Goal: Transaction & Acquisition: Register for event/course

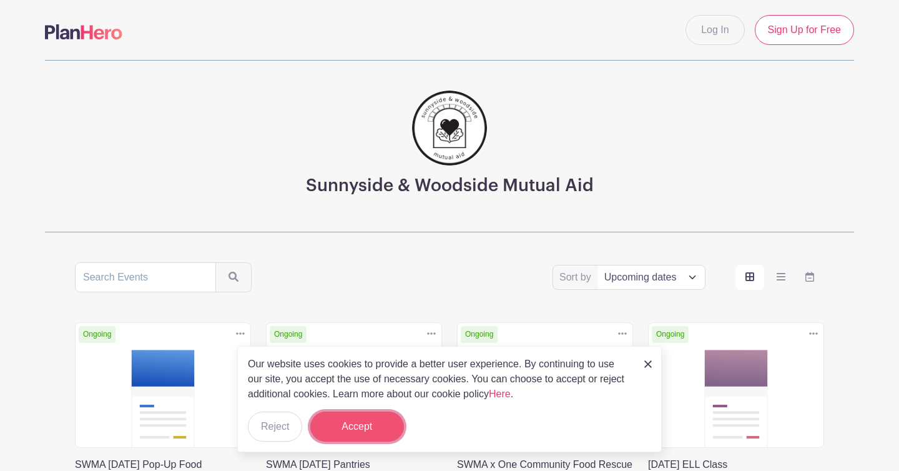
click at [380, 414] on button "Accept" at bounding box center [357, 426] width 94 height 30
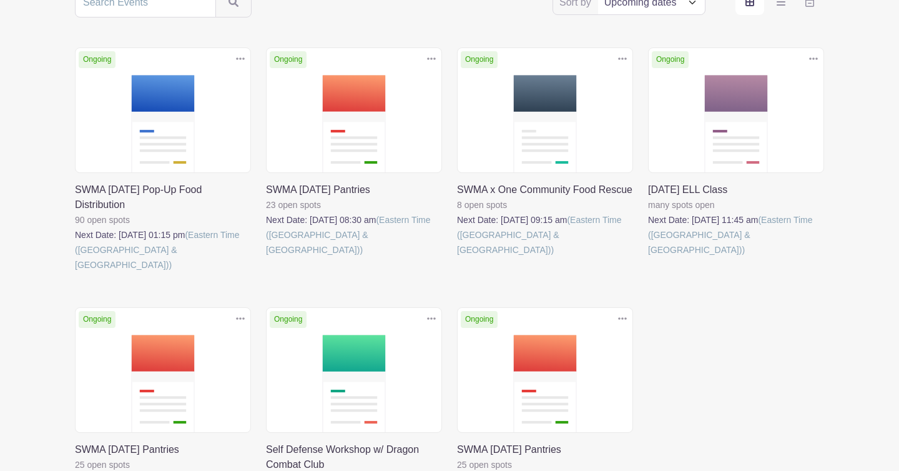
scroll to position [272, 0]
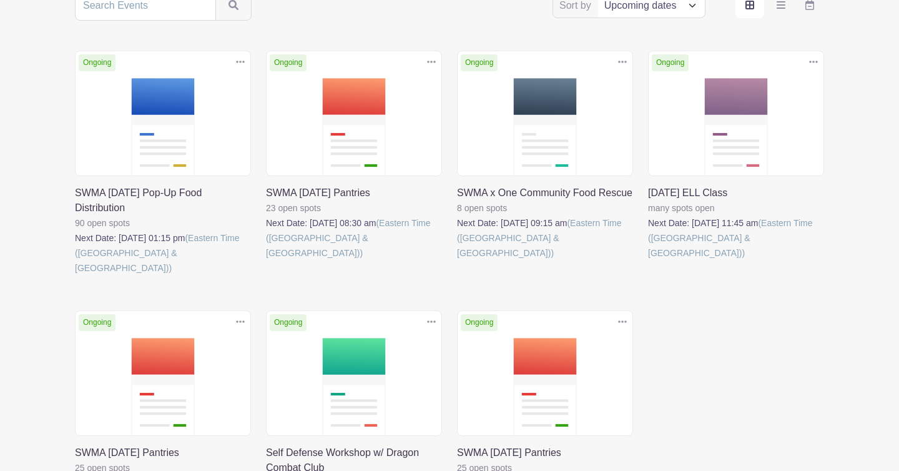
click at [648, 260] on link at bounding box center [648, 260] width 0 height 0
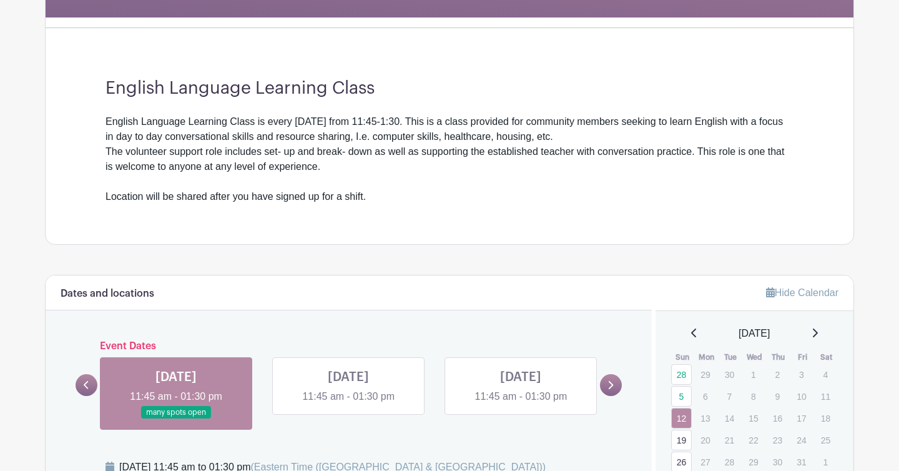
scroll to position [308, 0]
click at [734, 157] on div "English Language Learning Class is every [DATE] from 11:45-1:30. This is a clas…" at bounding box center [449, 159] width 688 height 90
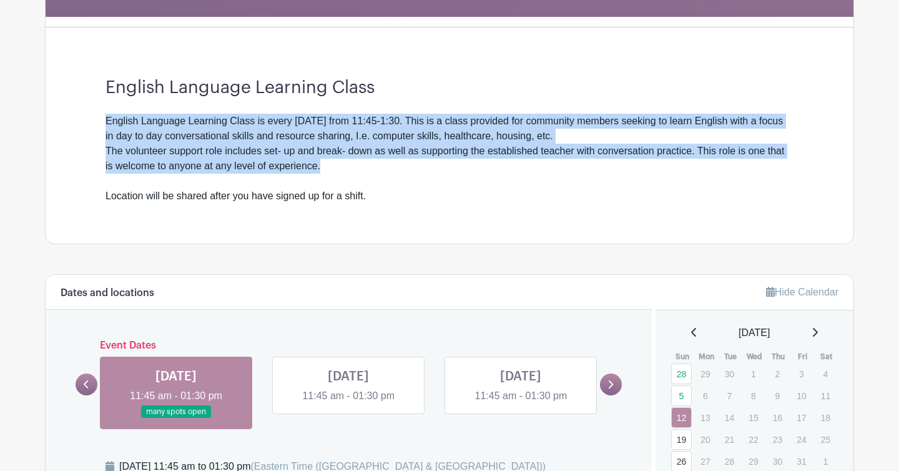
drag, startPoint x: 684, startPoint y: 102, endPoint x: 644, endPoint y: 170, distance: 78.9
click at [645, 170] on div "English Language Learning Class English Language Learning Class is every [DATE]…" at bounding box center [450, 140] width 748 height 206
click at [644, 170] on div "English Language Learning Class is every [DATE] from 11:45-1:30. This is a clas…" at bounding box center [449, 159] width 688 height 90
drag, startPoint x: 644, startPoint y: 170, endPoint x: 648, endPoint y: 104, distance: 65.7
click at [648, 104] on div "English Language Learning Class English Language Learning Class is every [DATE]…" at bounding box center [450, 140] width 748 height 206
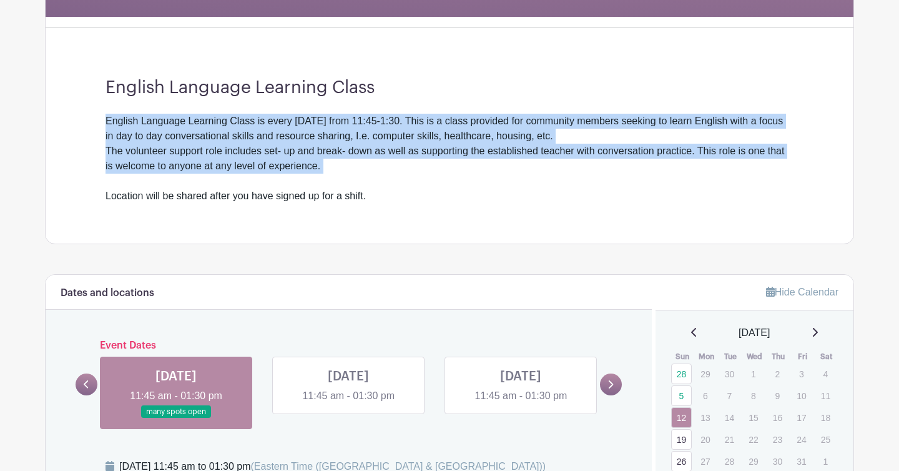
click at [648, 104] on div "English Language Learning Class English Language Learning Class is every [DATE]…" at bounding box center [450, 140] width 748 height 206
drag, startPoint x: 648, startPoint y: 104, endPoint x: 612, endPoint y: 174, distance: 78.2
click at [612, 174] on div "English Language Learning Class English Language Learning Class is every [DATE]…" at bounding box center [450, 140] width 748 height 206
click at [612, 174] on div "English Language Learning Class is every [DATE] from 11:45-1:30. This is a clas…" at bounding box center [449, 159] width 688 height 90
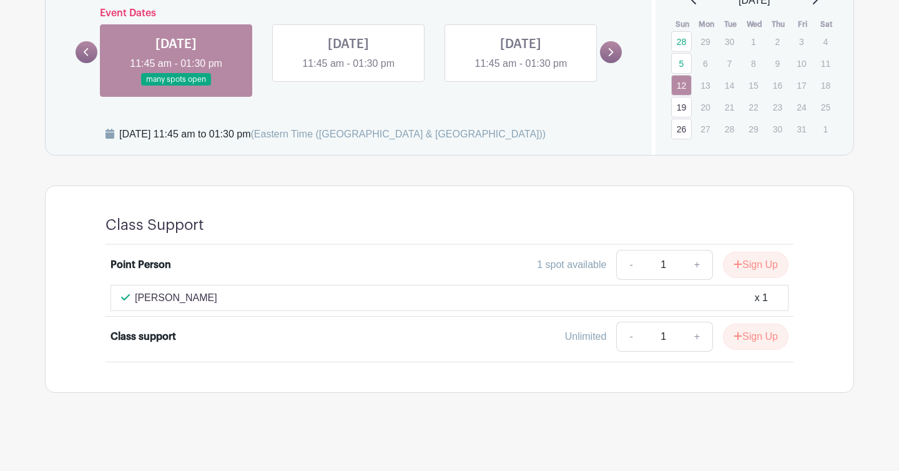
scroll to position [640, 0]
click at [760, 342] on button "Sign Up" at bounding box center [756, 336] width 66 height 26
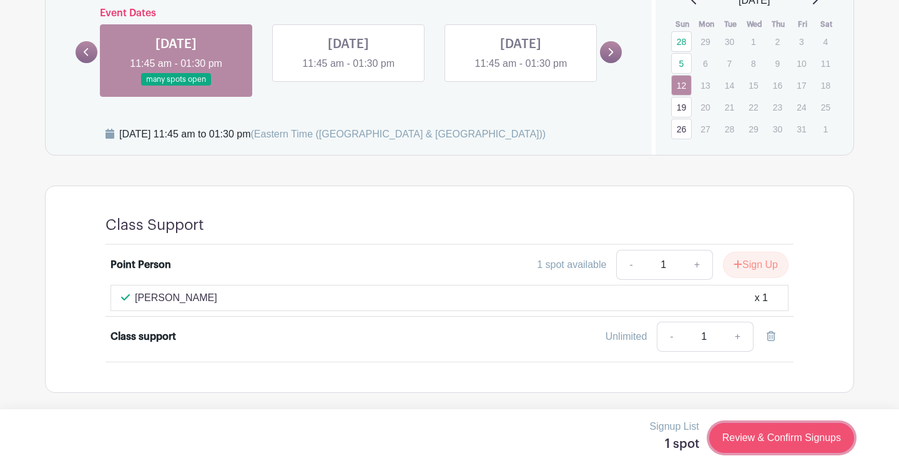
click at [763, 428] on link "Review & Confirm Signups" at bounding box center [781, 438] width 145 height 30
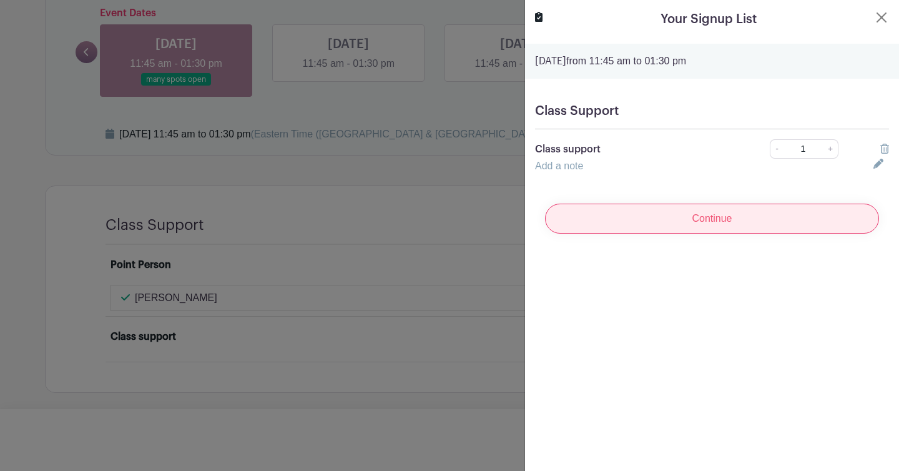
click at [792, 214] on input "Continue" at bounding box center [712, 218] width 334 height 30
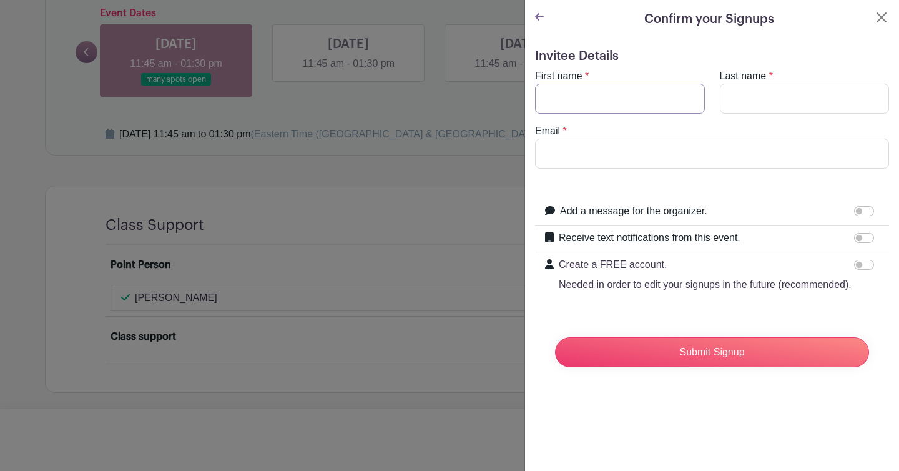
click at [648, 101] on input "First name" at bounding box center [620, 99] width 170 height 30
type input "[PERSON_NAME]"
type input "[EMAIL_ADDRESS][DOMAIN_NAME]"
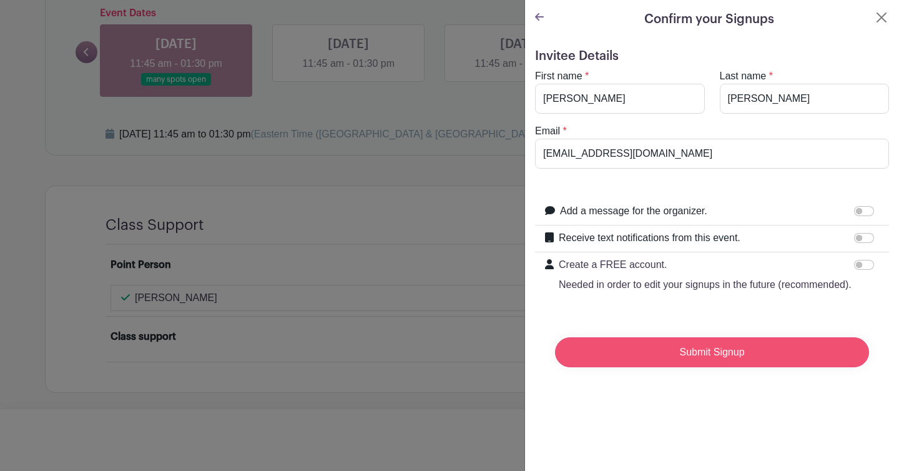
click at [650, 351] on input "Submit Signup" at bounding box center [712, 352] width 314 height 30
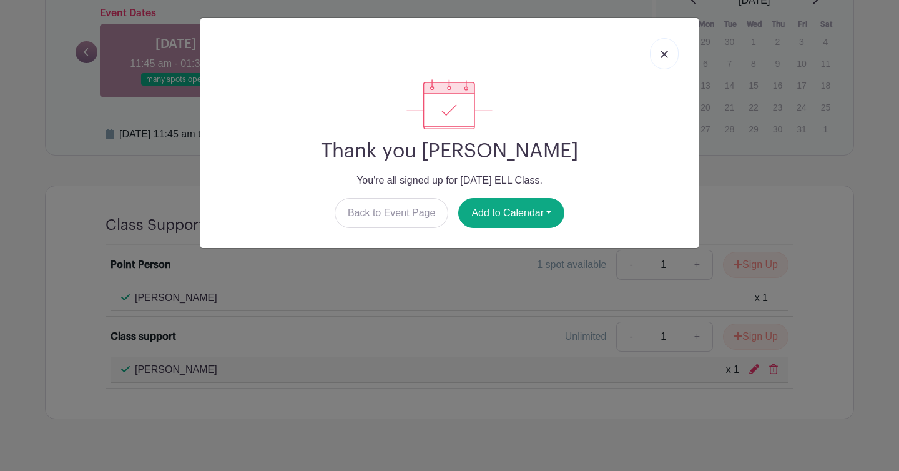
click at [674, 60] on link at bounding box center [664, 53] width 29 height 31
